Goal: Task Accomplishment & Management: Manage account settings

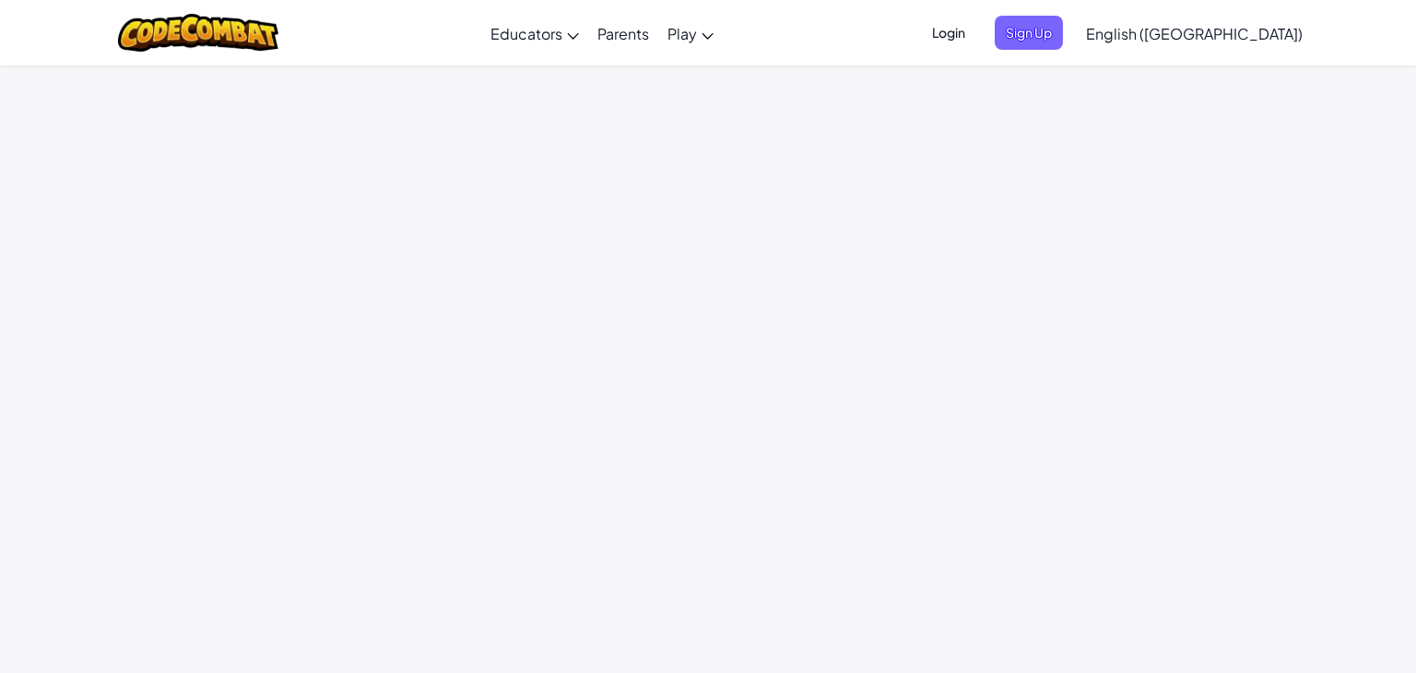
click at [976, 41] on span "Login" at bounding box center [948, 33] width 55 height 34
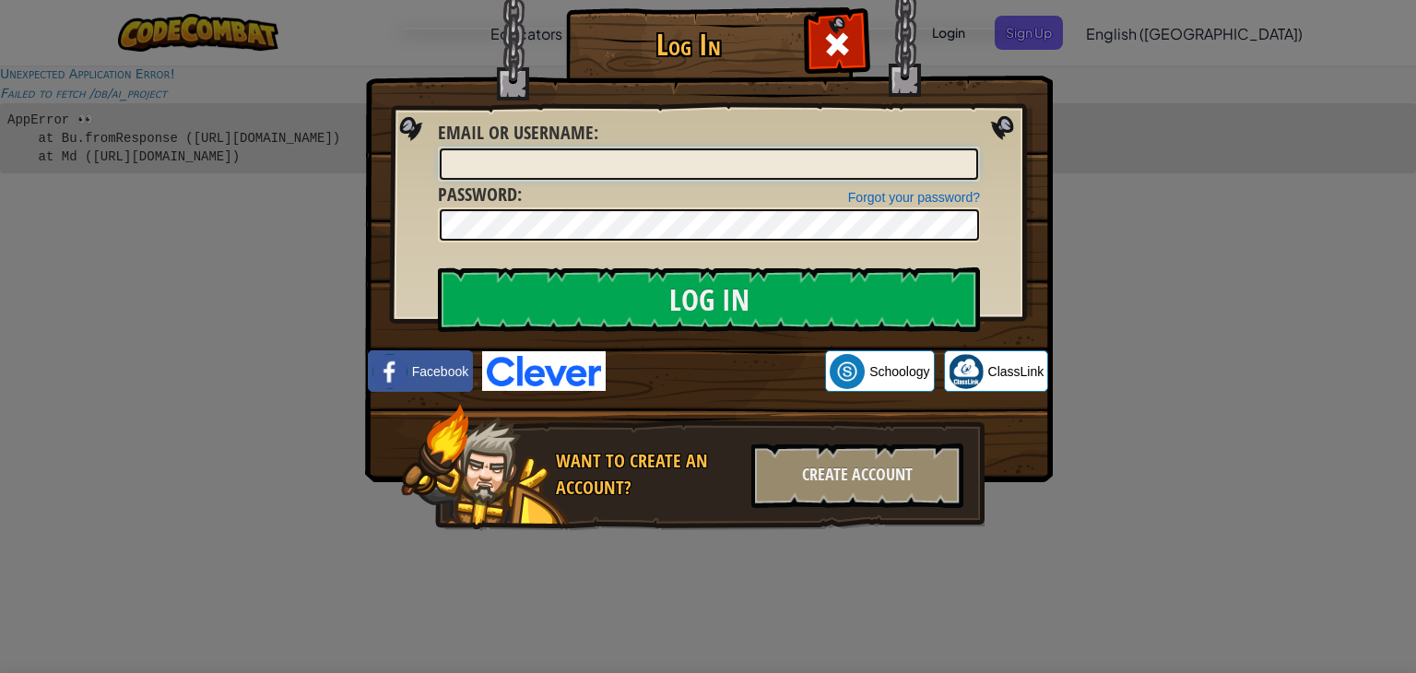
click at [764, 163] on input "Email or Username :" at bounding box center [709, 163] width 538 height 31
type input "[EMAIL_ADDRESS][DOMAIN_NAME]"
click at [438, 267] on input "Log In" at bounding box center [709, 299] width 542 height 65
